Goal: Task Accomplishment & Management: Use online tool/utility

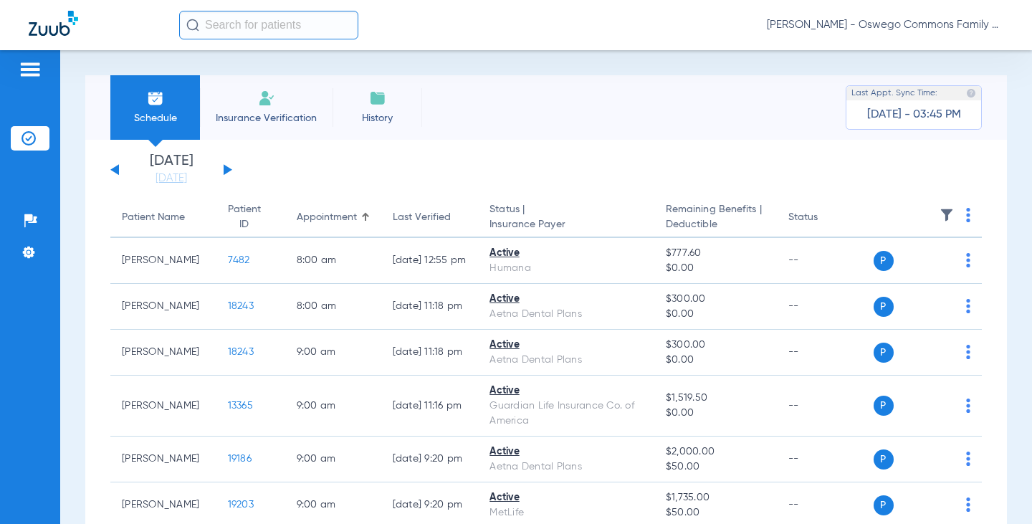
click at [271, 101] on img at bounding box center [266, 98] width 17 height 17
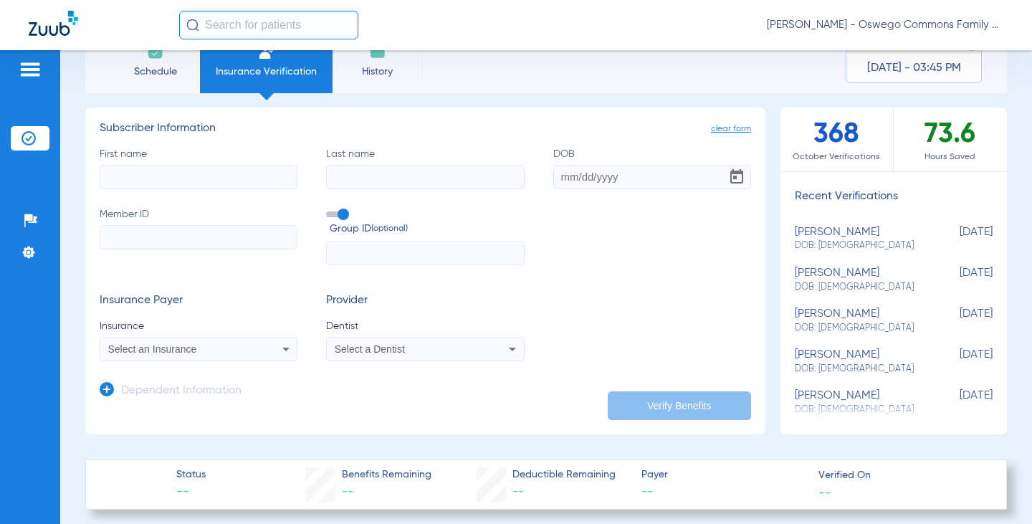
scroll to position [72, 0]
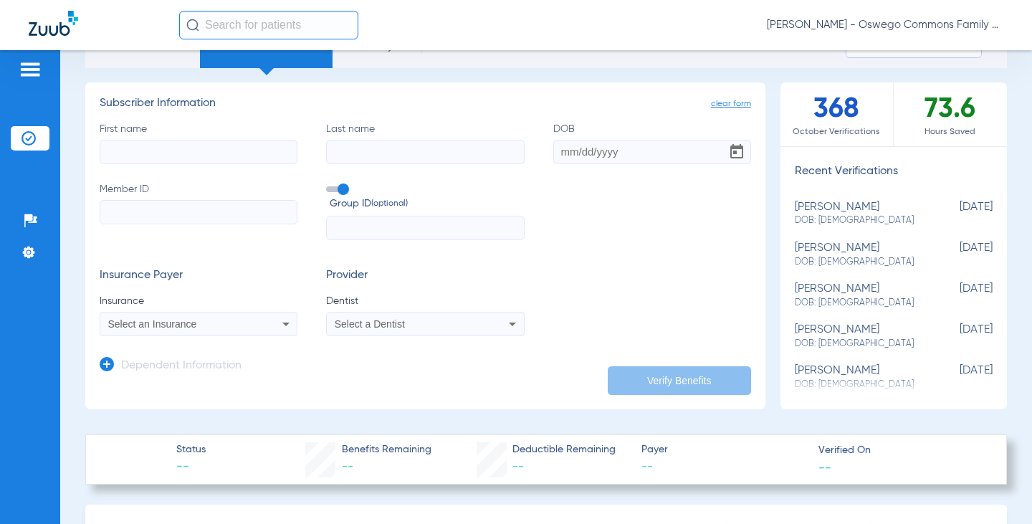
click at [267, 323] on div "Select an Insurance" at bounding box center [198, 323] width 196 height 17
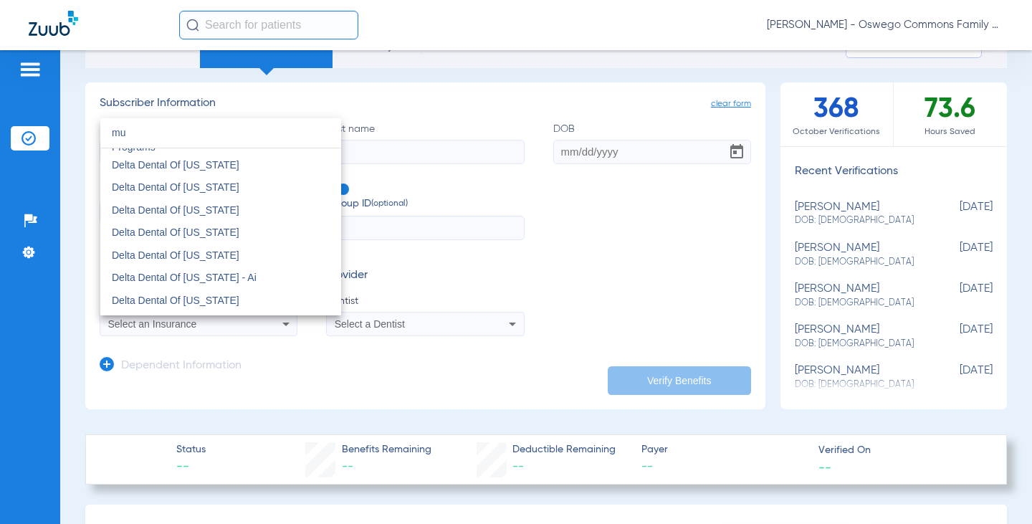
scroll to position [0, 0]
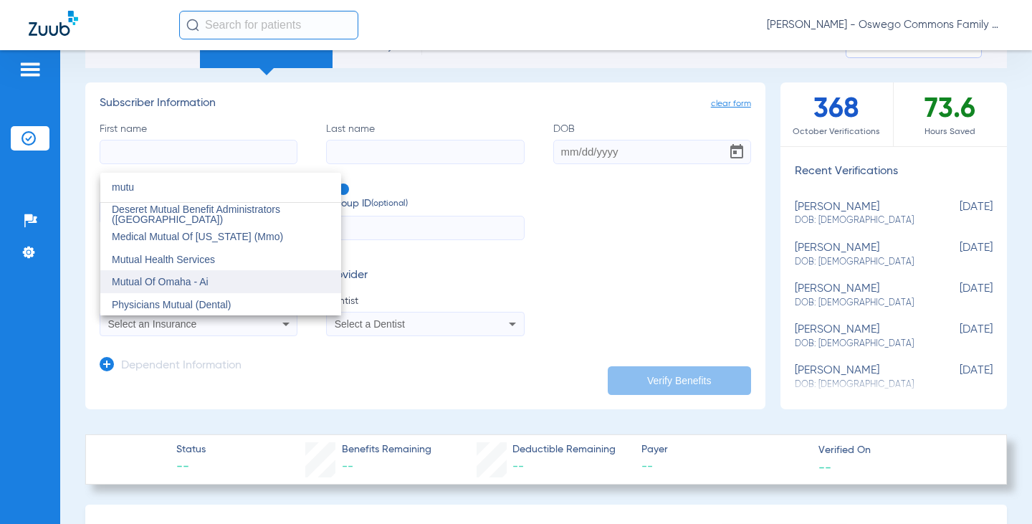
type input "mutu"
click at [176, 278] on span "Mutual Of Omaha - Ai" at bounding box center [160, 281] width 97 height 11
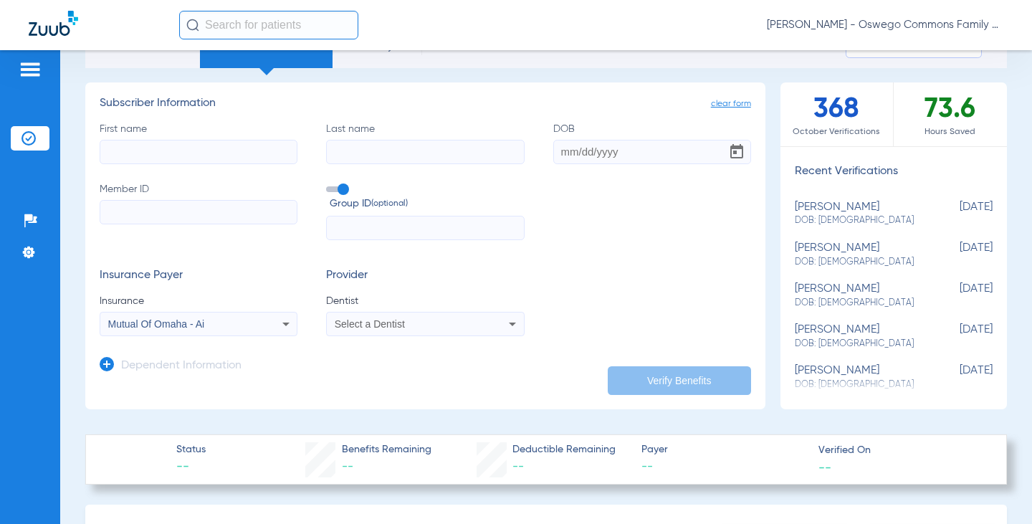
click at [172, 145] on input "First name" at bounding box center [199, 152] width 198 height 24
type input "[PERSON_NAME]"
type input "[DATE]"
click at [146, 212] on input "Member ID" at bounding box center [199, 212] width 198 height 24
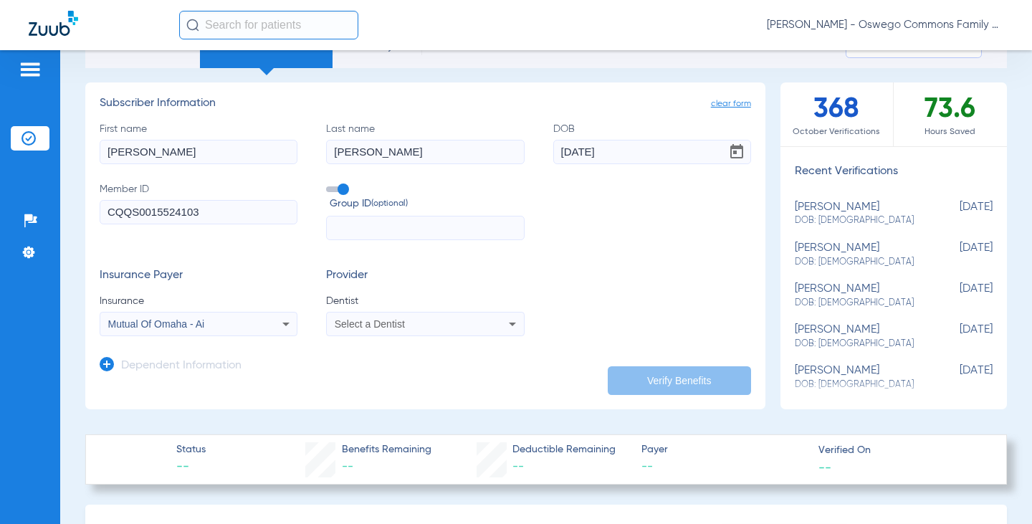
type input "CQQS0015524103"
click at [290, 362] on app-dependent-form "Dependent Information" at bounding box center [426, 360] width 652 height 48
click at [402, 332] on div "Select a Dentist" at bounding box center [425, 323] width 196 height 17
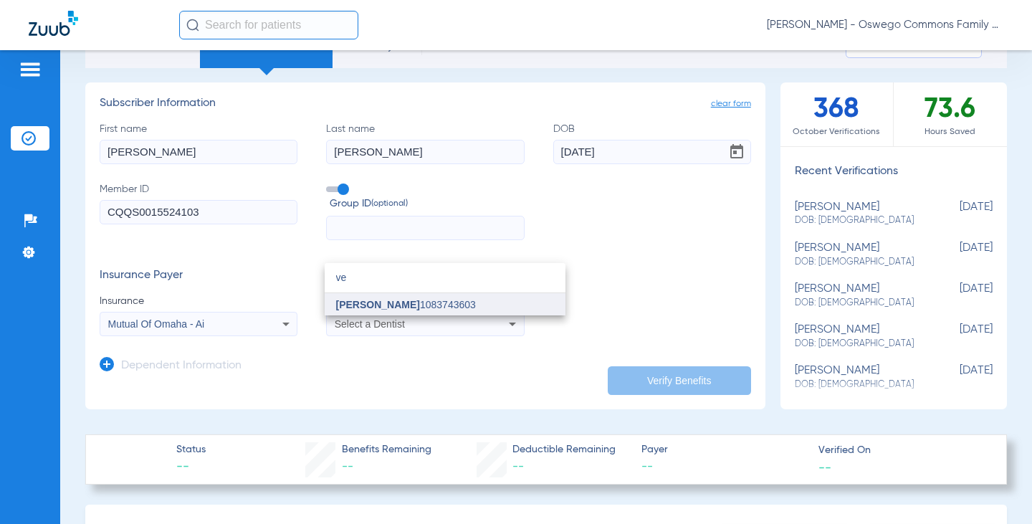
type input "ve"
click at [388, 305] on span "[PERSON_NAME]" at bounding box center [378, 304] width 84 height 11
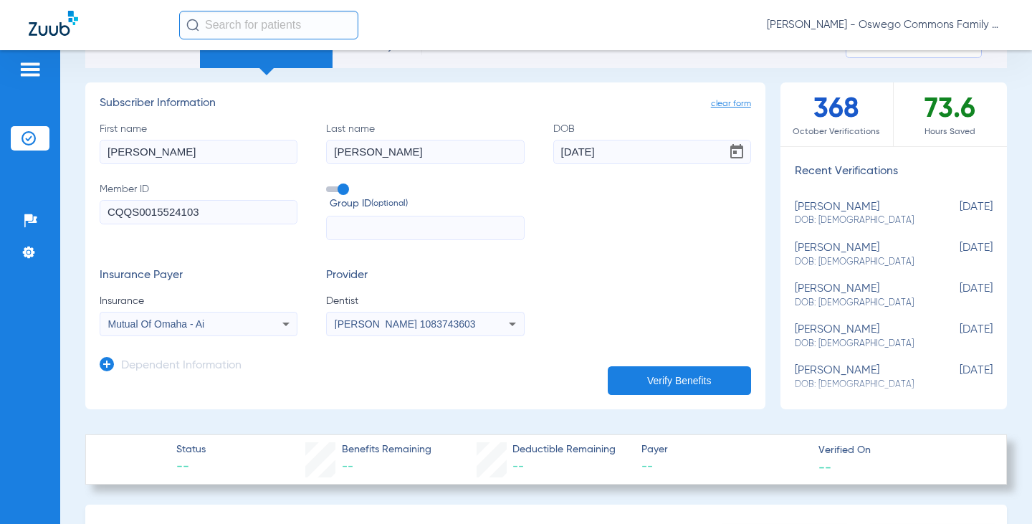
click at [659, 381] on button "Verify Benefits" at bounding box center [679, 380] width 143 height 29
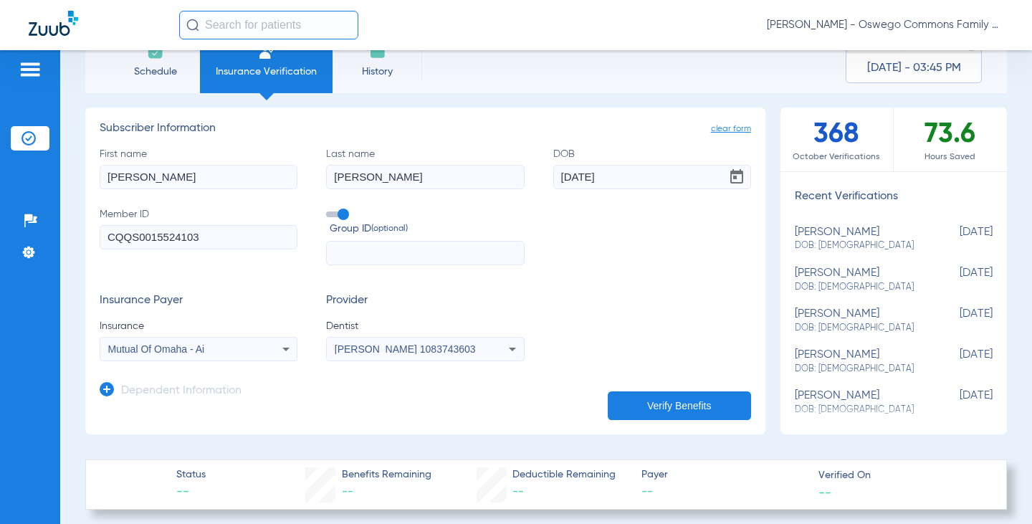
scroll to position [72, 0]
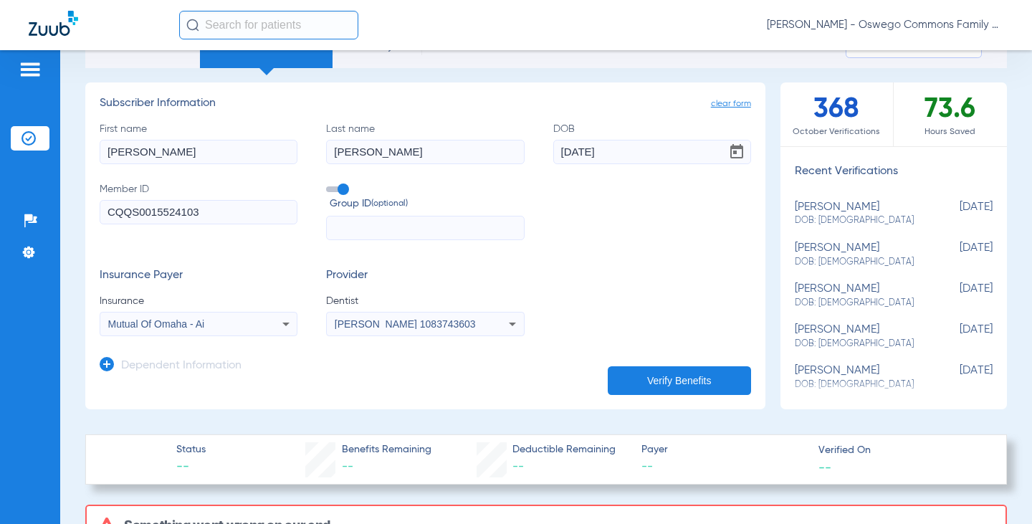
click at [659, 376] on button "Verify Benefits" at bounding box center [679, 380] width 143 height 29
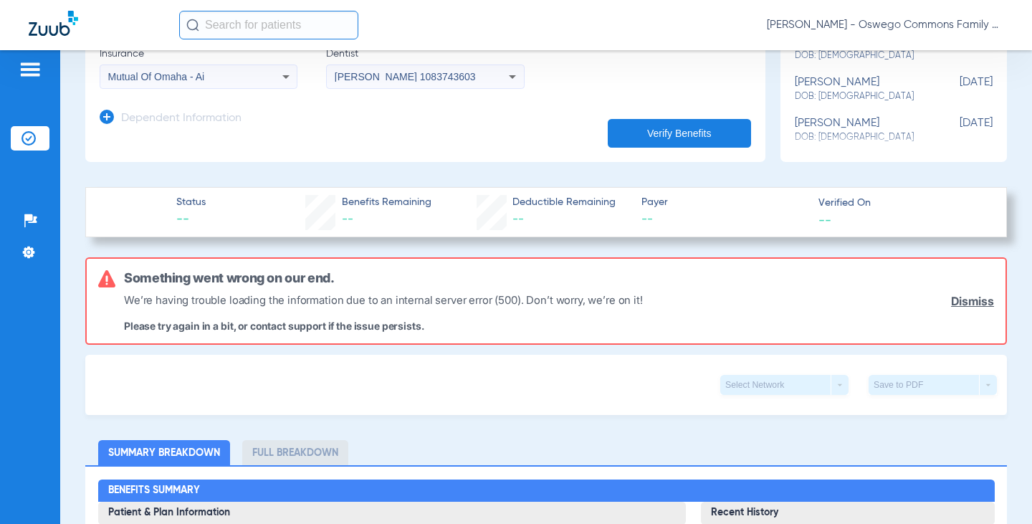
scroll to position [287, 0]
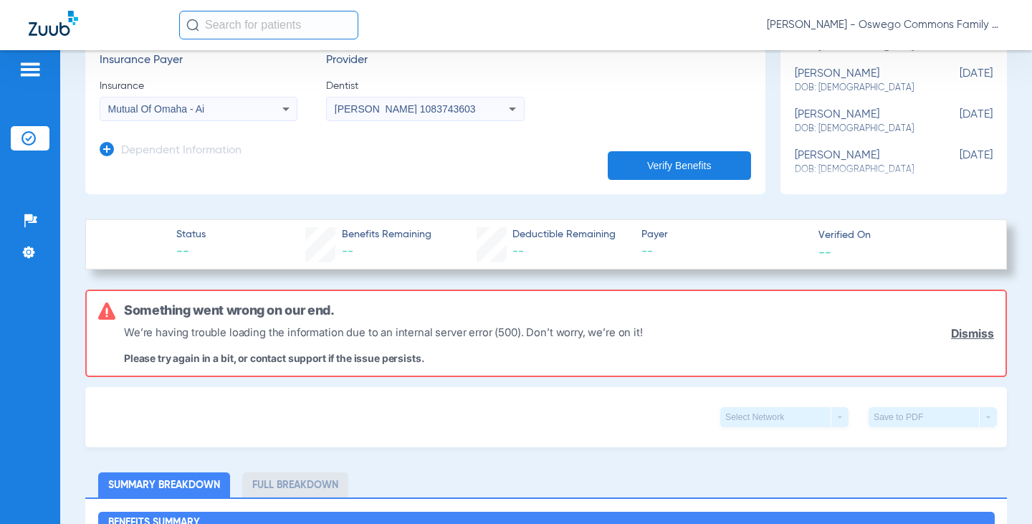
click at [663, 163] on button "Verify Benefits" at bounding box center [679, 165] width 143 height 29
click at [666, 171] on button "Verify Benefits" at bounding box center [679, 165] width 143 height 29
